Goal: Book appointment/travel/reservation

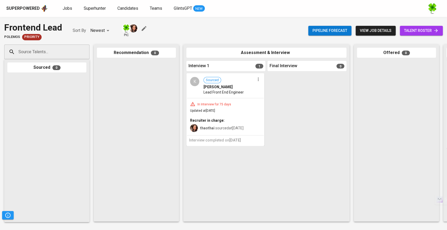
click at [239, 98] on div "K Sourced [PERSON_NAME] Lead Front End Engineer" at bounding box center [225, 86] width 77 height 24
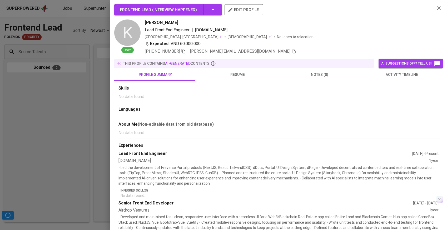
click at [75, 119] on div at bounding box center [223, 115] width 447 height 230
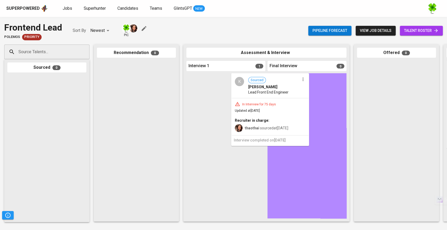
drag, startPoint x: 238, startPoint y: 93, endPoint x: 284, endPoint y: 93, distance: 46.6
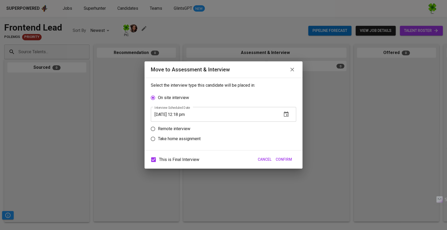
click at [182, 159] on span "This is Final Interview" at bounding box center [179, 159] width 40 height 6
click at [159, 159] on input "This is Final Interview" at bounding box center [153, 159] width 11 height 11
checkbox input "false"
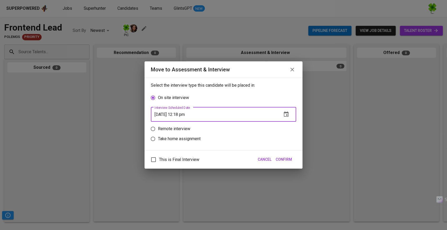
click at [162, 114] on input "[DATE] 12:18 pm" at bounding box center [214, 114] width 127 height 15
click at [286, 115] on icon "button" at bounding box center [286, 113] width 5 height 5
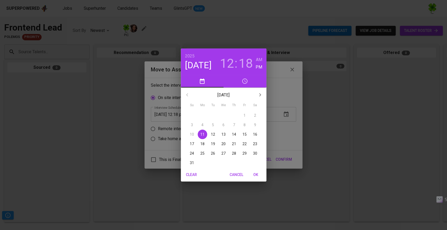
click at [221, 132] on p "13" at bounding box center [223, 134] width 4 height 5
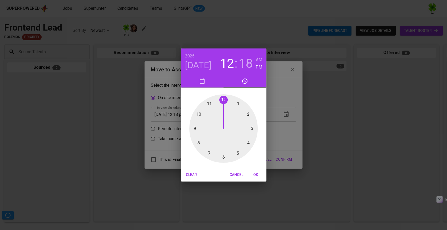
click at [199, 114] on div at bounding box center [223, 128] width 68 height 68
click at [259, 58] on h6 "AM" at bounding box center [259, 59] width 6 height 7
click at [222, 98] on div at bounding box center [223, 128] width 68 height 68
type input "[DATE] 10:00 am"
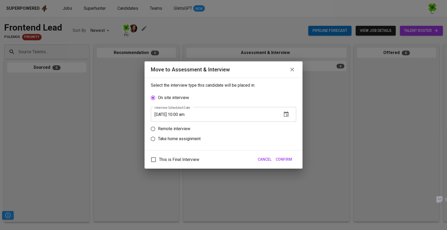
click at [185, 128] on p "Remote interview" at bounding box center [174, 128] width 32 height 6
click at [158, 128] on input "Remote interview" at bounding box center [153, 129] width 10 height 10
radio input "true"
click at [288, 163] on button "Confirm" at bounding box center [283, 159] width 21 height 10
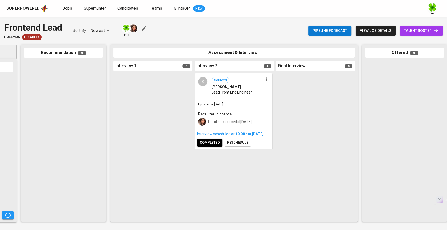
scroll to position [0, 74]
click at [236, 92] on span "Lead Front End Engineer" at bounding box center [231, 91] width 40 height 5
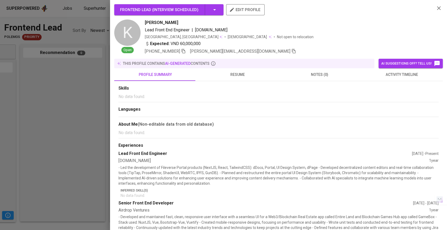
click at [77, 110] on div at bounding box center [223, 115] width 447 height 230
